Goal: Task Accomplishment & Management: Complete application form

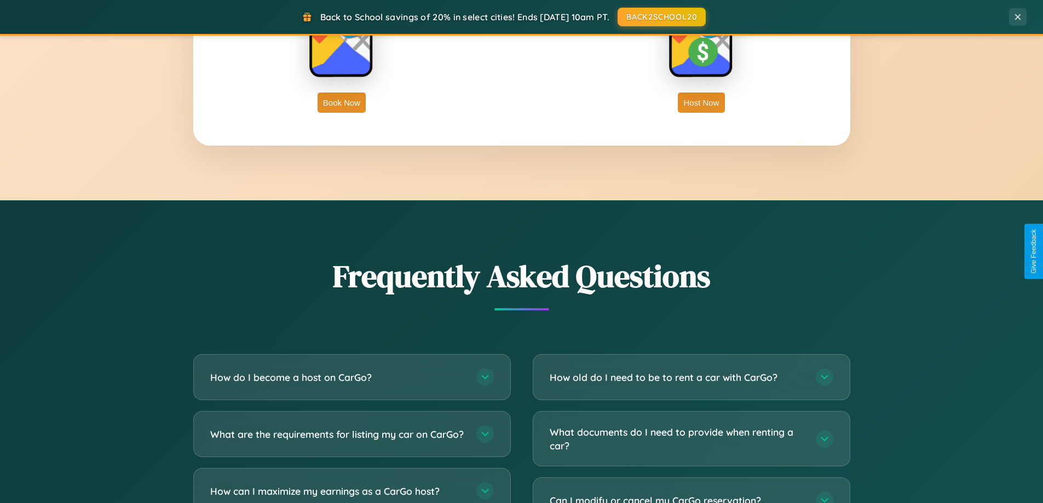
scroll to position [2108, 0]
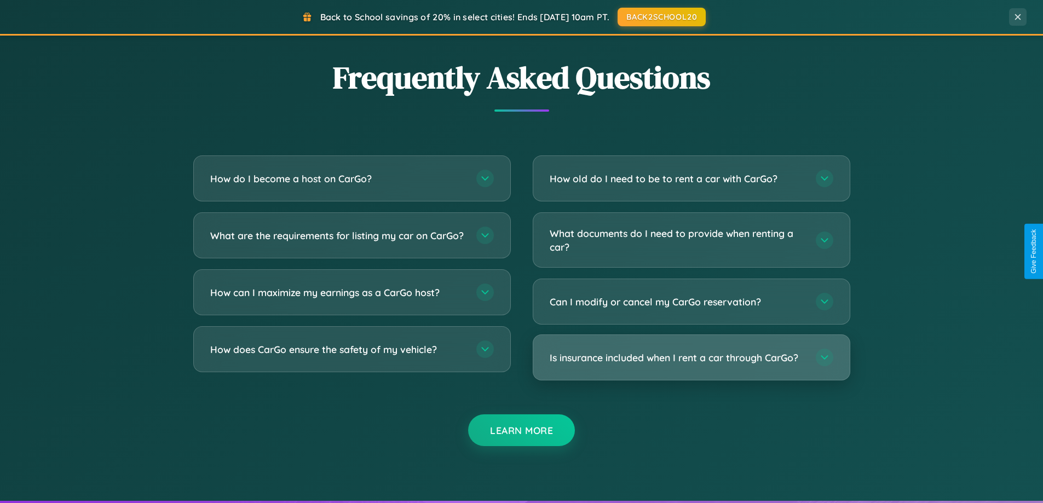
click at [691, 358] on h3 "Is insurance included when I rent a car through CarGo?" at bounding box center [677, 358] width 255 height 14
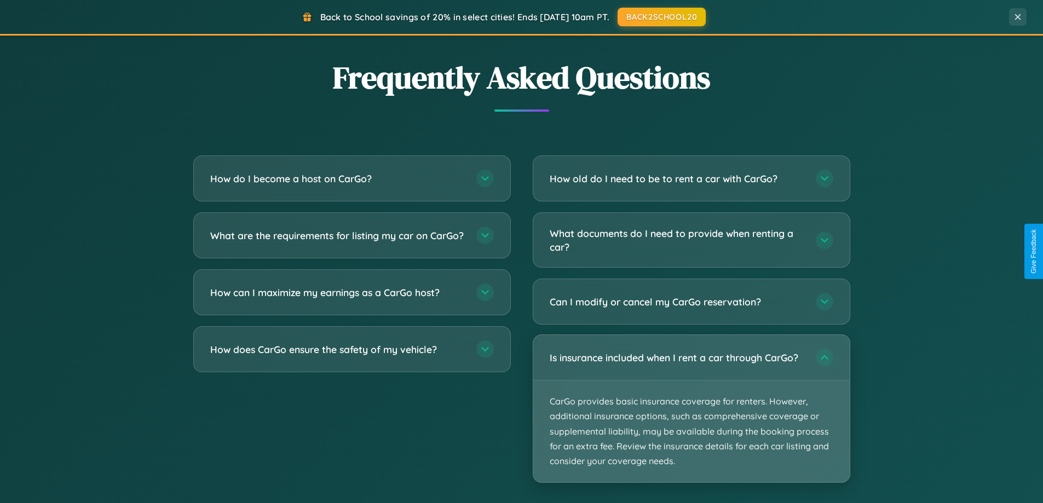
click at [691, 409] on p "CarGo provides basic insurance coverage for renters. However, additional insura…" at bounding box center [691, 432] width 317 height 102
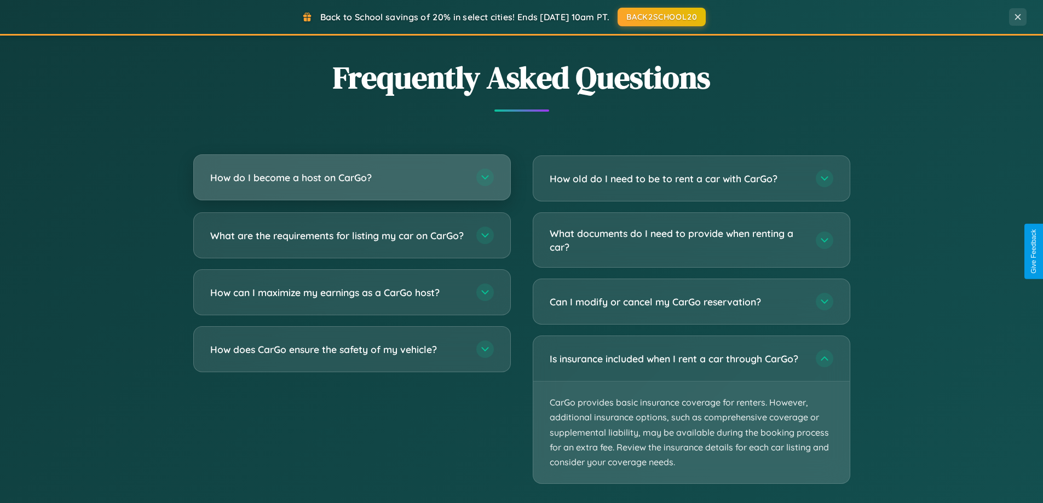
click at [352, 178] on h3 "How do I become a host on CarGo?" at bounding box center [337, 178] width 255 height 14
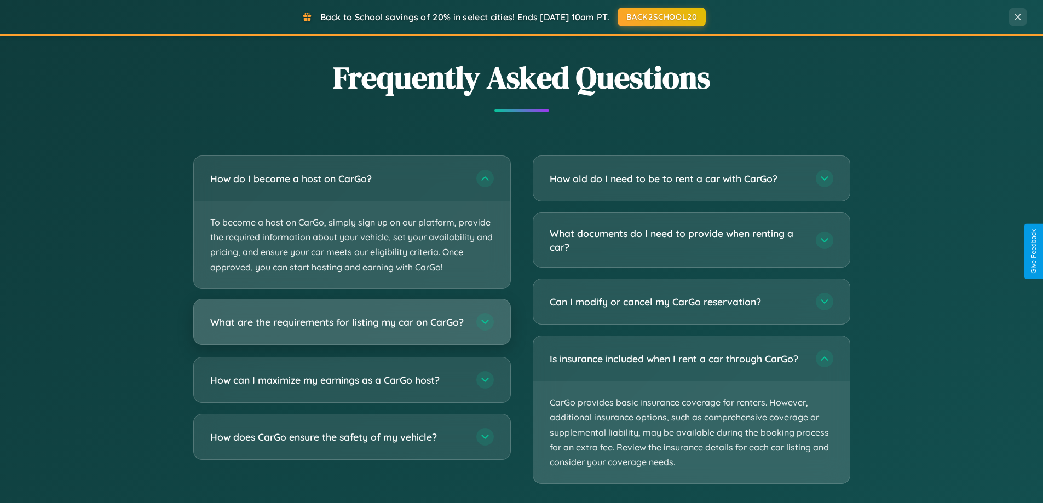
click at [352, 328] on h3 "What are the requirements for listing my car on CarGo?" at bounding box center [337, 322] width 255 height 14
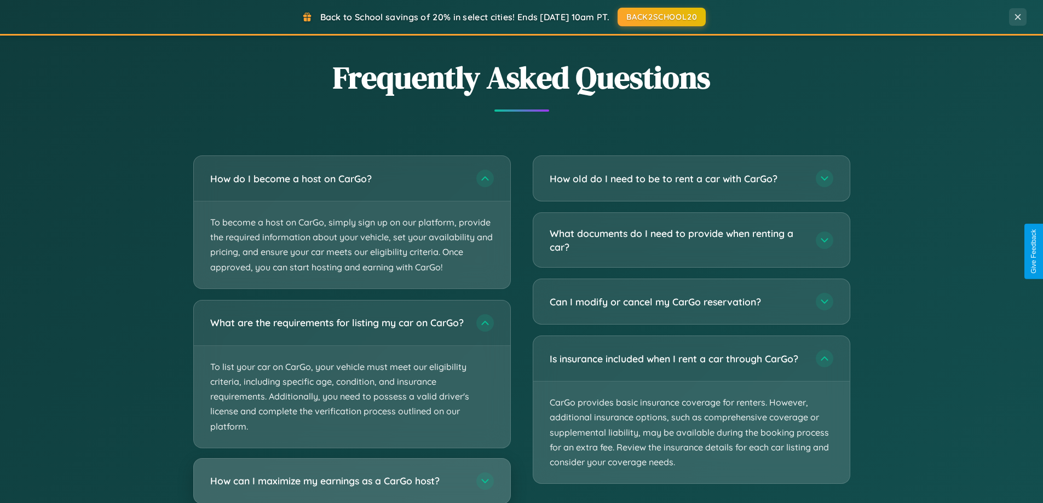
click at [352, 486] on h3 "How can I maximize my earnings as a CarGo host?" at bounding box center [337, 481] width 255 height 14
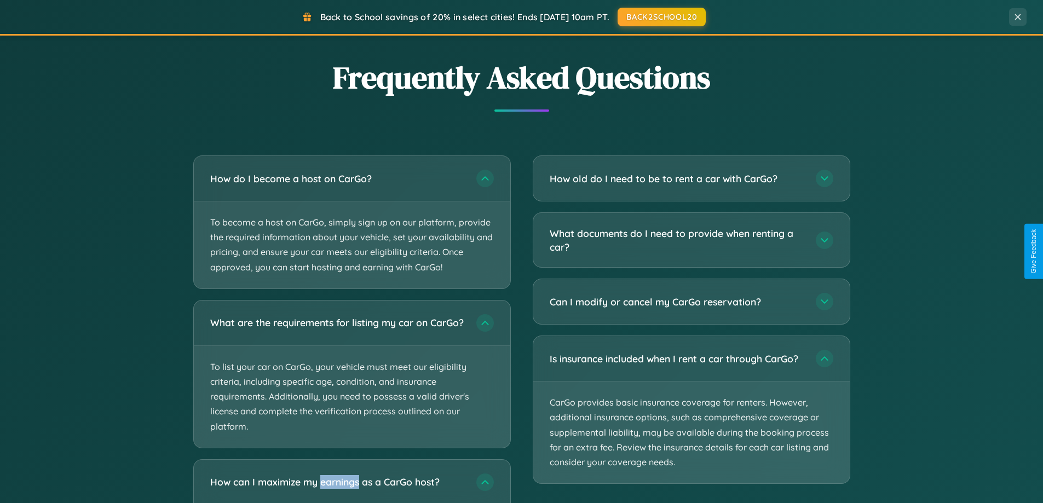
scroll to position [2278, 0]
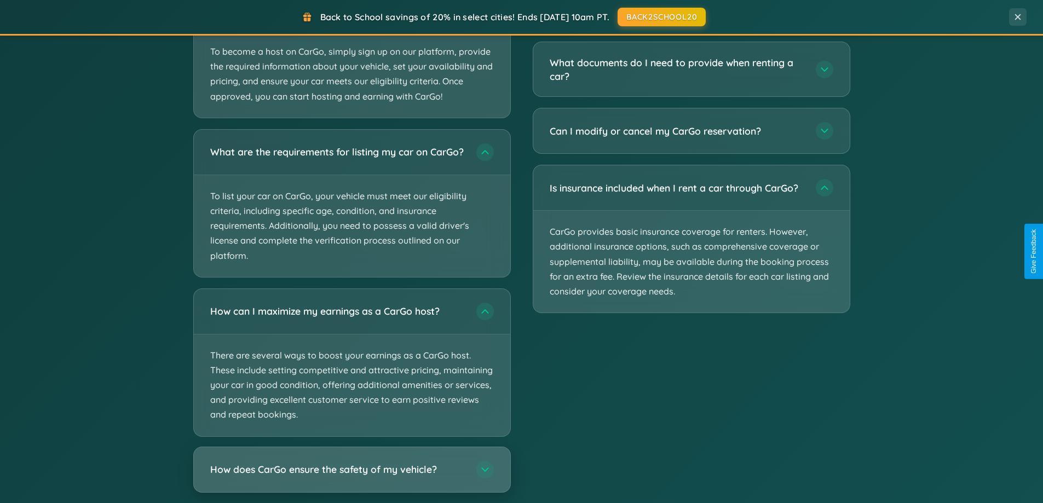
click at [352, 477] on h3 "How does CarGo ensure the safety of my vehicle?" at bounding box center [337, 470] width 255 height 14
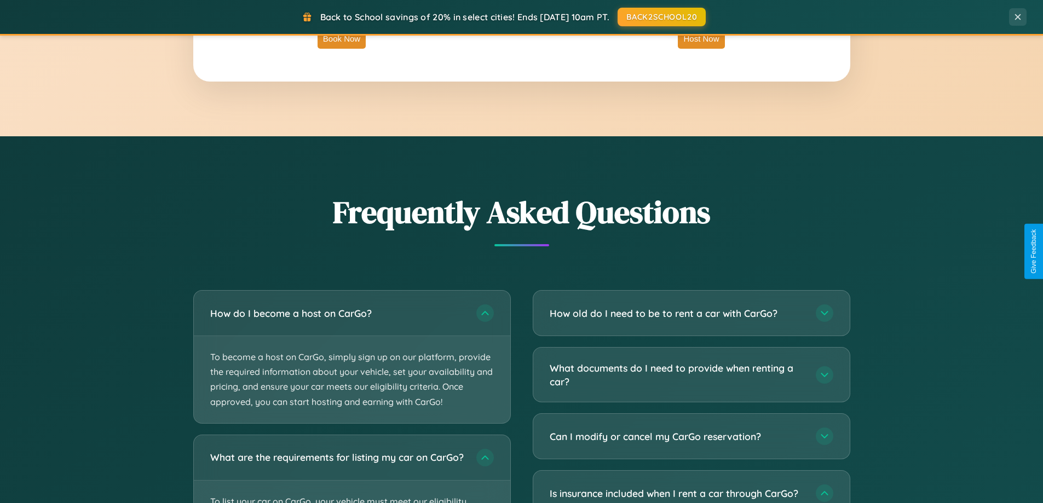
scroll to position [1760, 0]
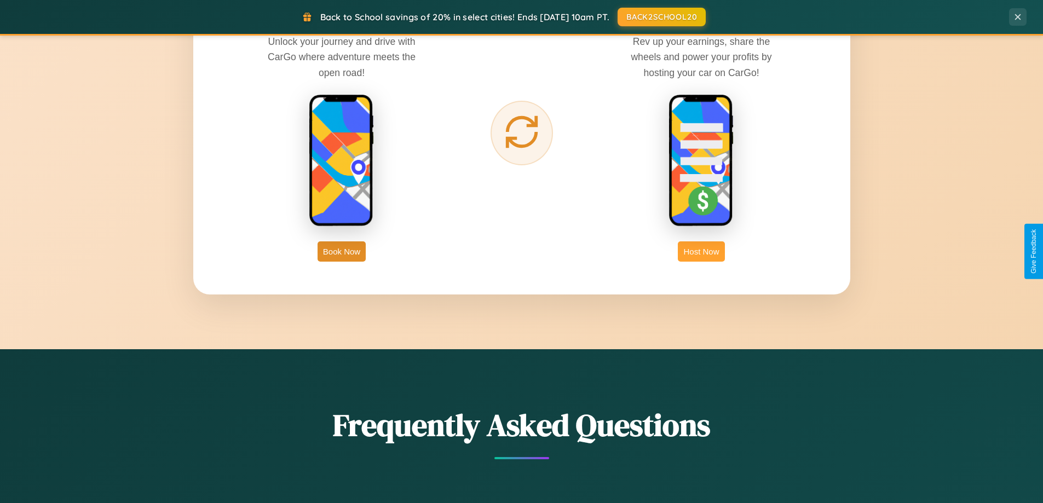
click at [702, 251] on button "Host Now" at bounding box center [701, 252] width 47 height 20
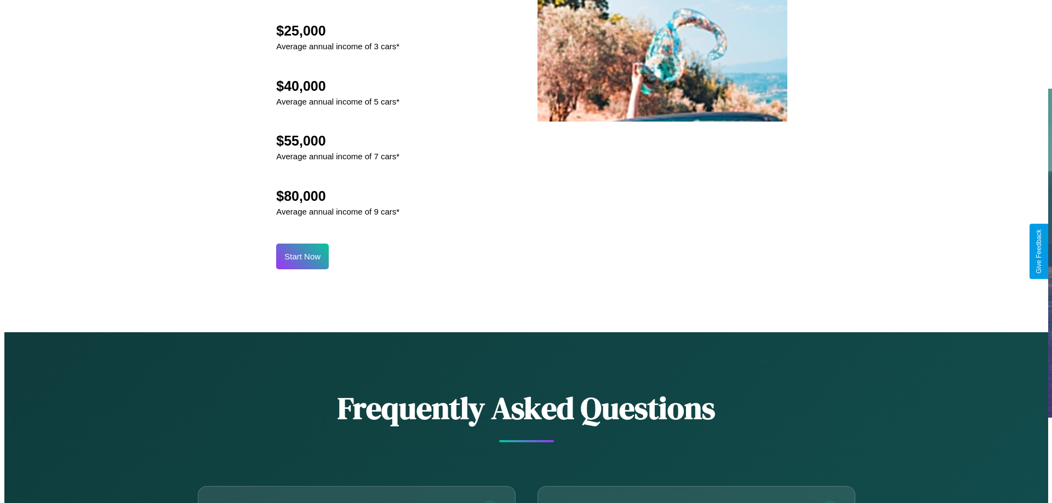
scroll to position [1142, 0]
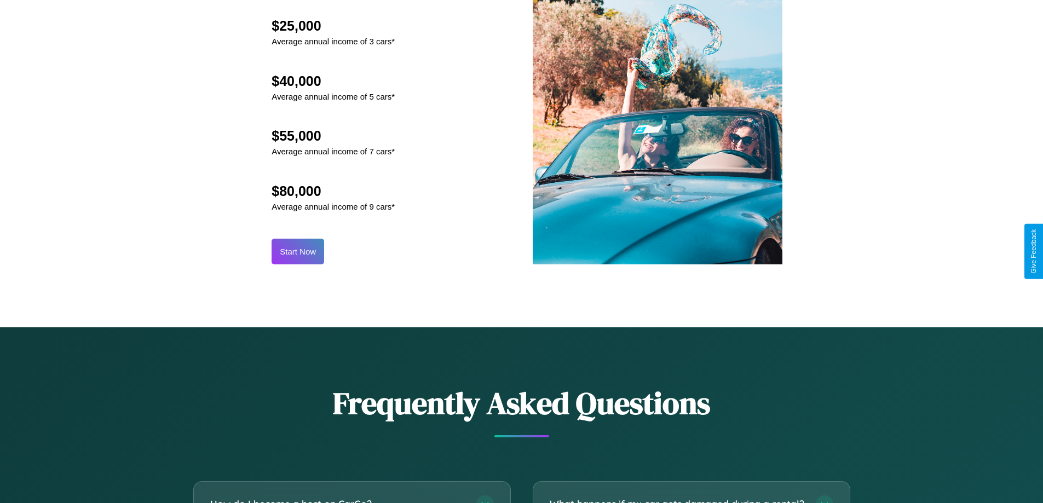
click at [298, 251] on button "Start Now" at bounding box center [298, 252] width 53 height 26
